Goal: Transaction & Acquisition: Book appointment/travel/reservation

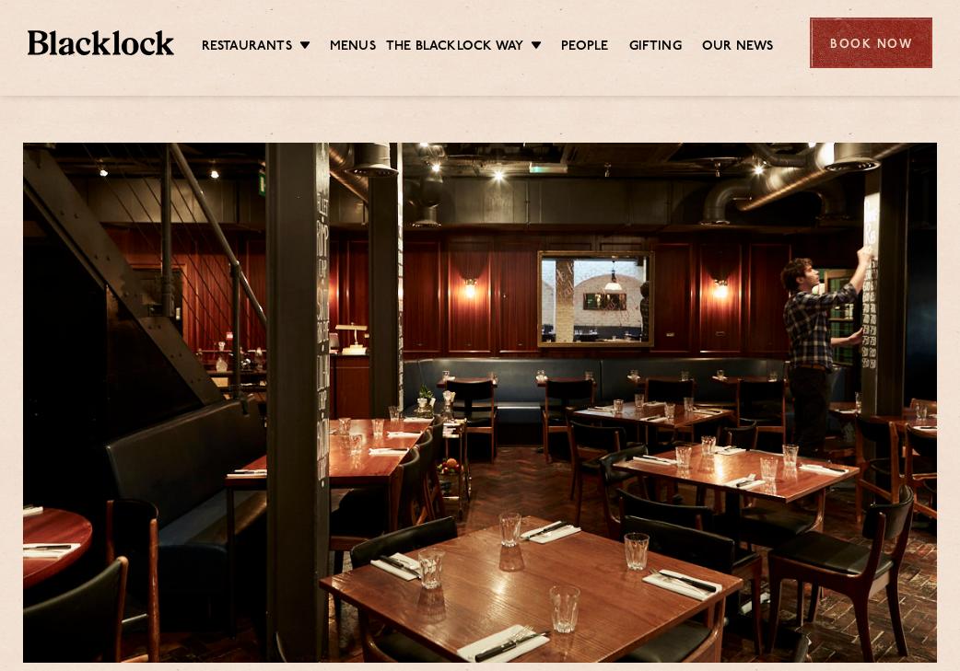
click at [860, 49] on div "Book Now" at bounding box center [871, 43] width 123 height 51
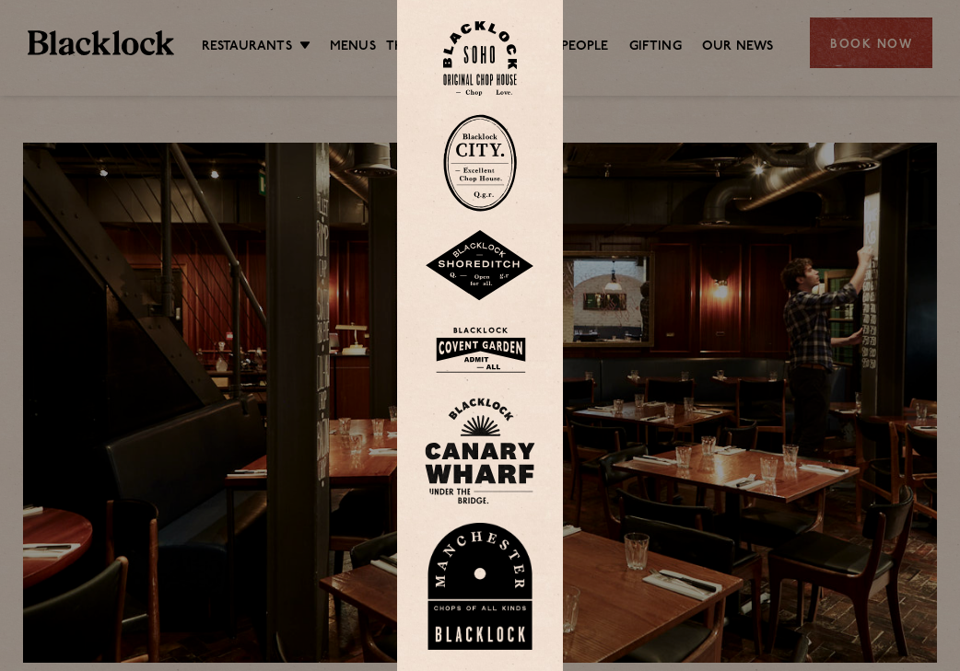
click at [478, 96] on img at bounding box center [480, 58] width 74 height 75
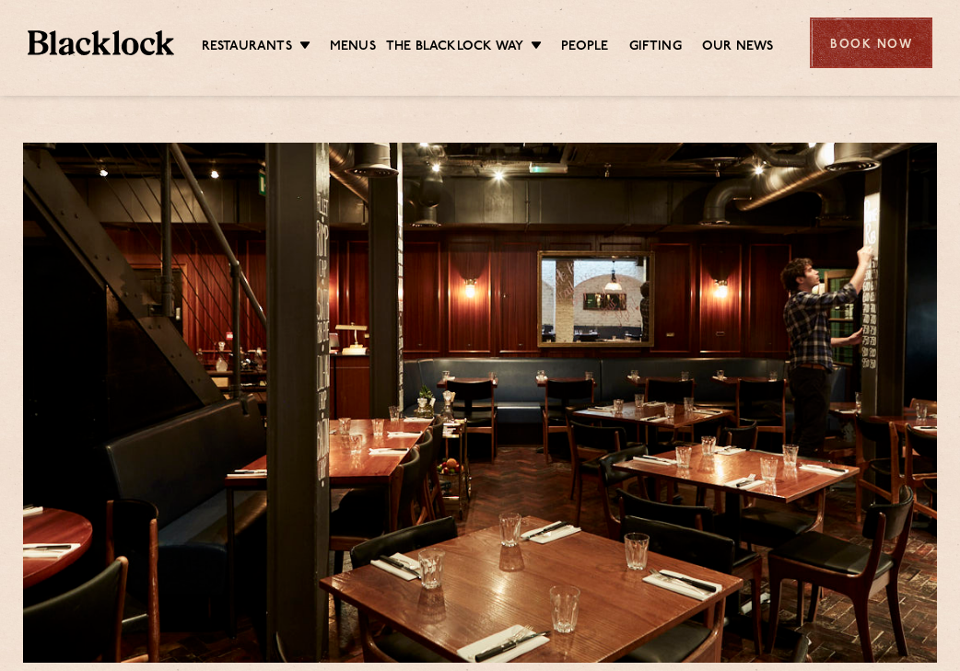
click at [880, 29] on div "Book Now" at bounding box center [871, 43] width 123 height 51
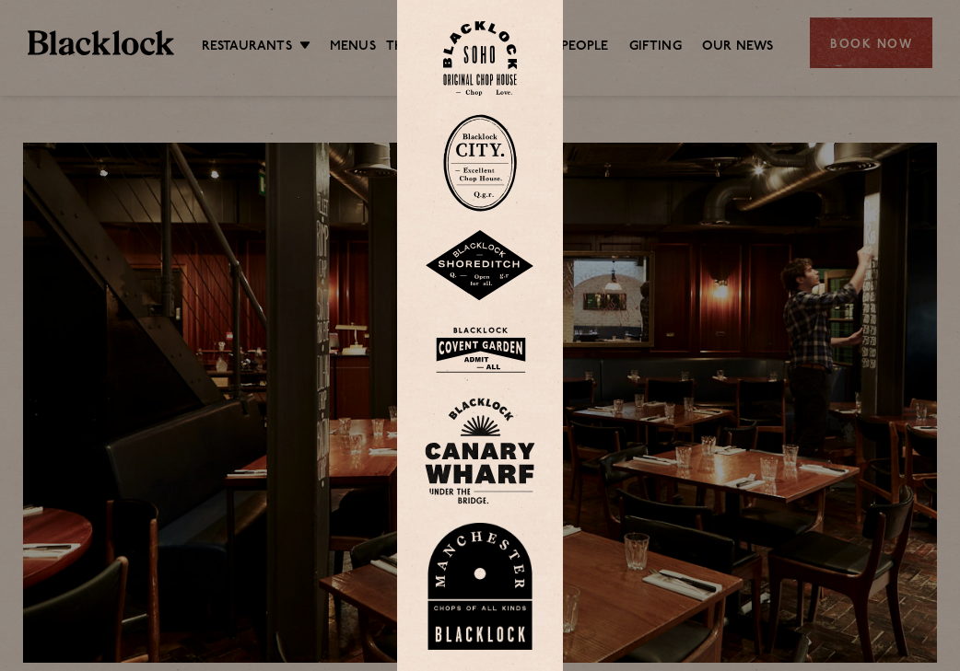
click at [471, 41] on img at bounding box center [480, 58] width 74 height 75
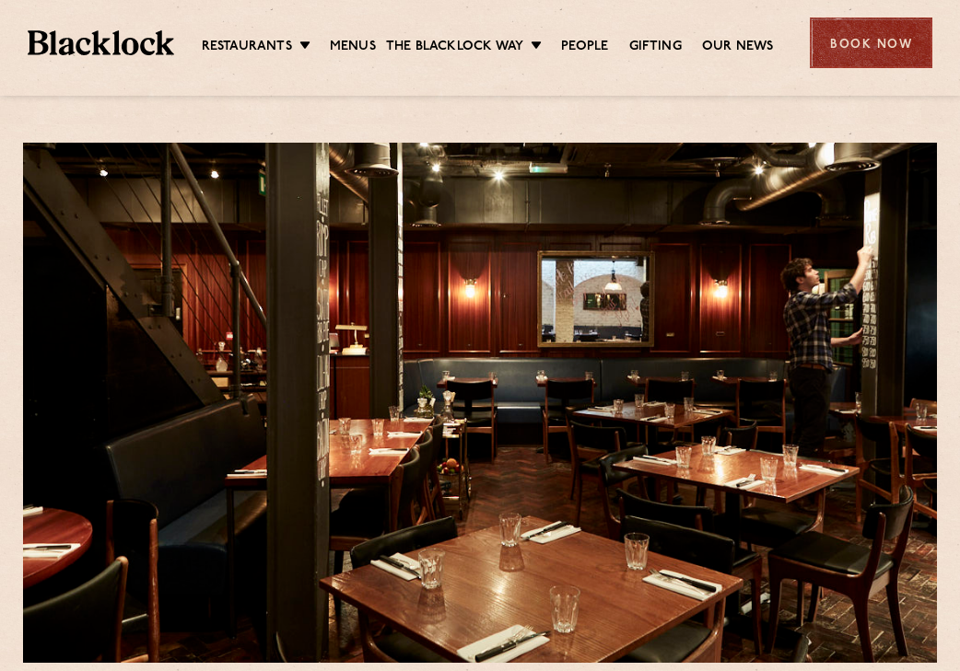
click at [823, 45] on div "Book Now" at bounding box center [871, 43] width 123 height 51
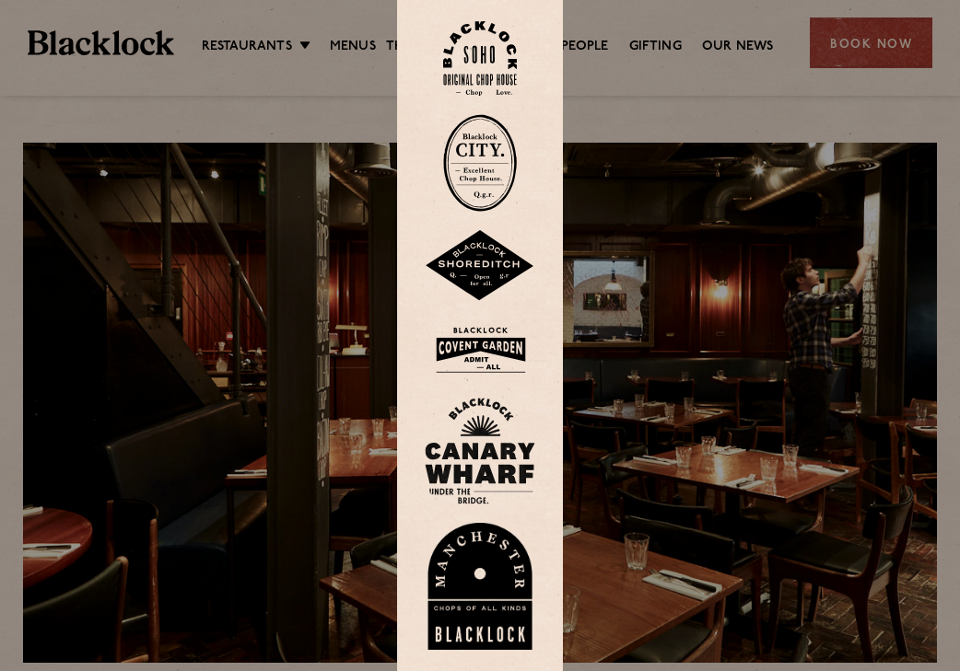
click at [482, 69] on img at bounding box center [480, 58] width 74 height 75
